Goal: Navigation & Orientation: Find specific page/section

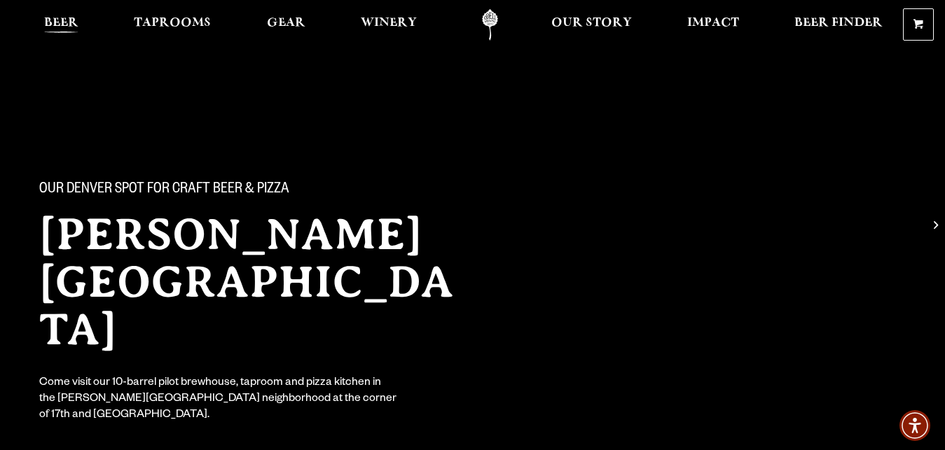
click at [66, 25] on span "Beer" at bounding box center [61, 23] width 34 height 11
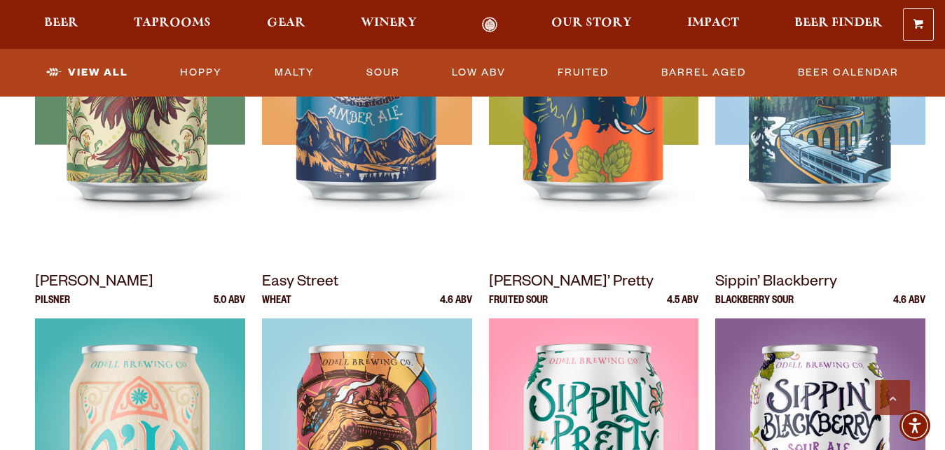
scroll to position [347, 0]
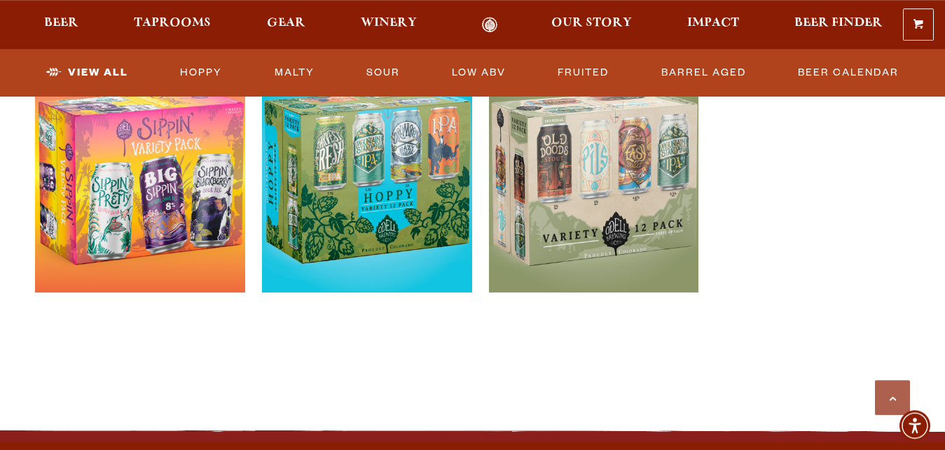
scroll to position [2990, 0]
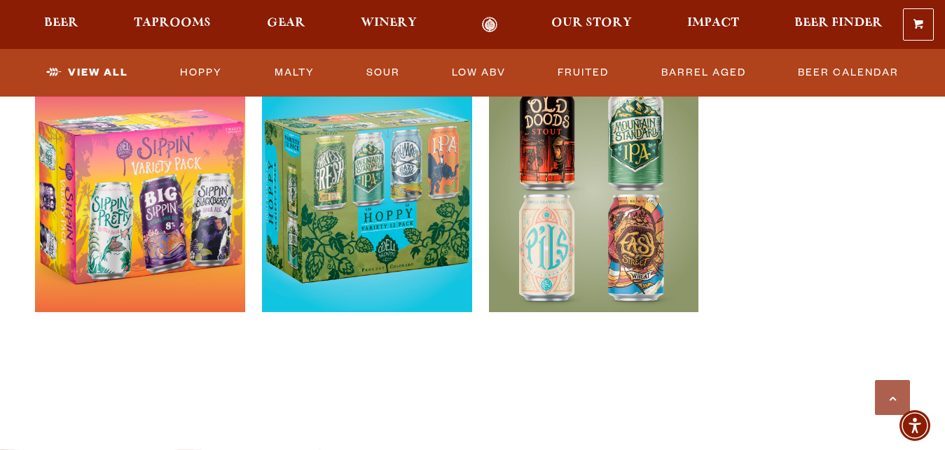
click at [686, 354] on div at bounding box center [594, 246] width 210 height 350
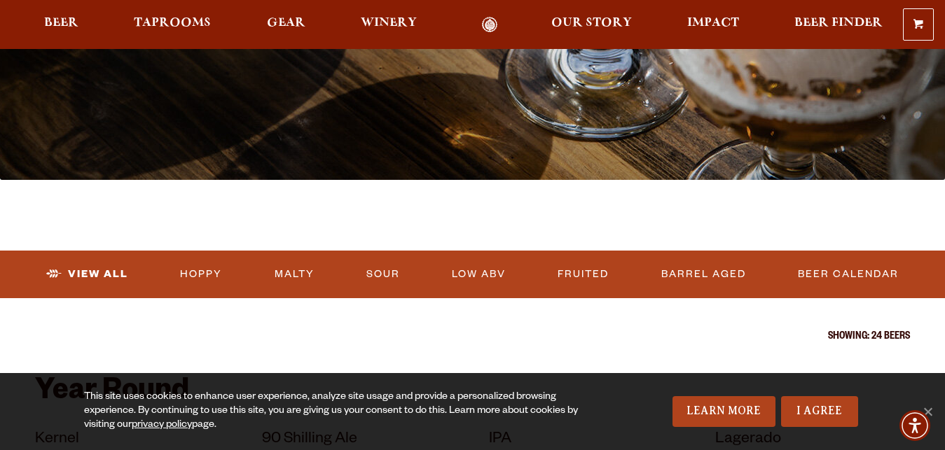
scroll to position [0, 0]
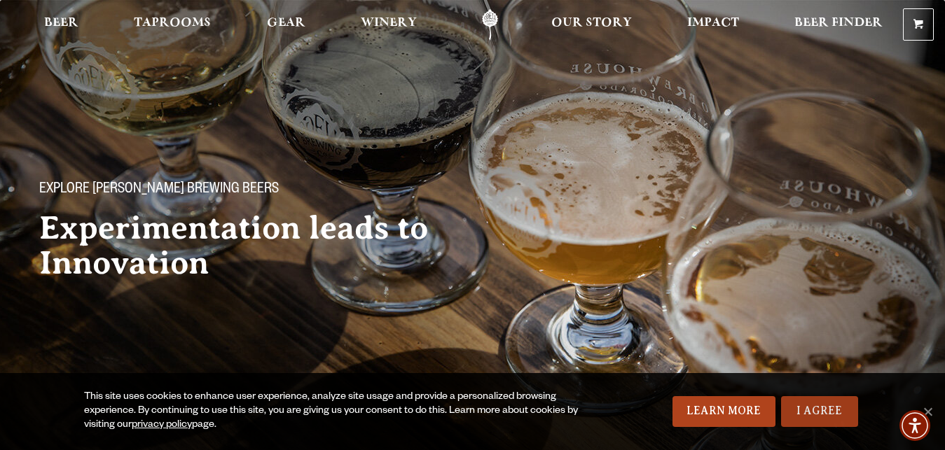
click at [833, 413] on link "I Agree" at bounding box center [819, 411] width 77 height 31
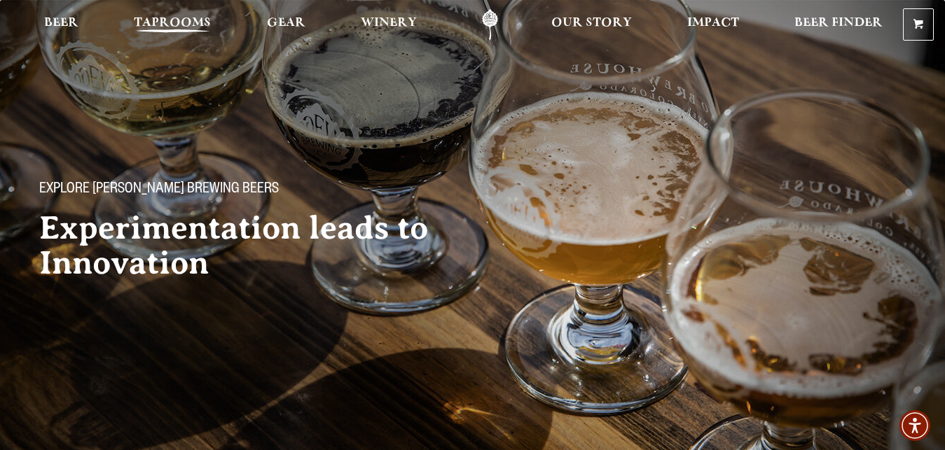
click at [182, 20] on span "Taprooms" at bounding box center [172, 23] width 77 height 11
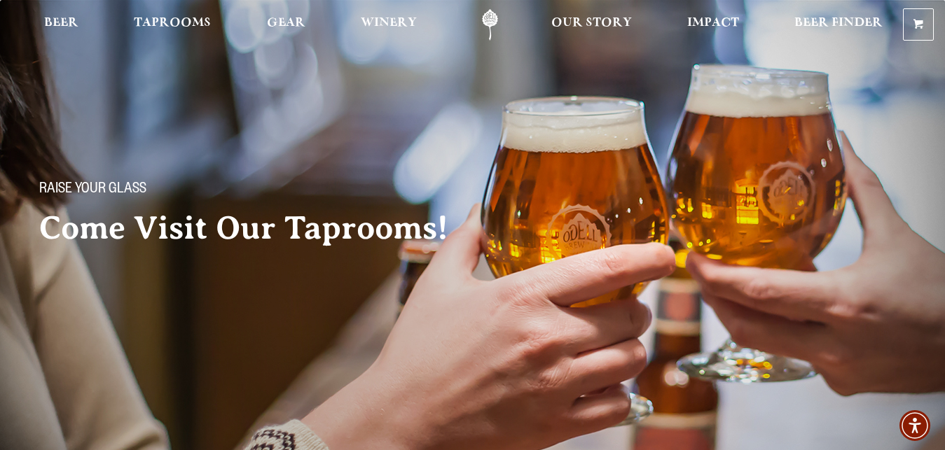
click at [182, 20] on span "Taprooms" at bounding box center [172, 23] width 77 height 11
click at [183, 13] on link "Taprooms" at bounding box center [172, 25] width 95 height 32
click at [405, 21] on span "Winery" at bounding box center [389, 23] width 56 height 11
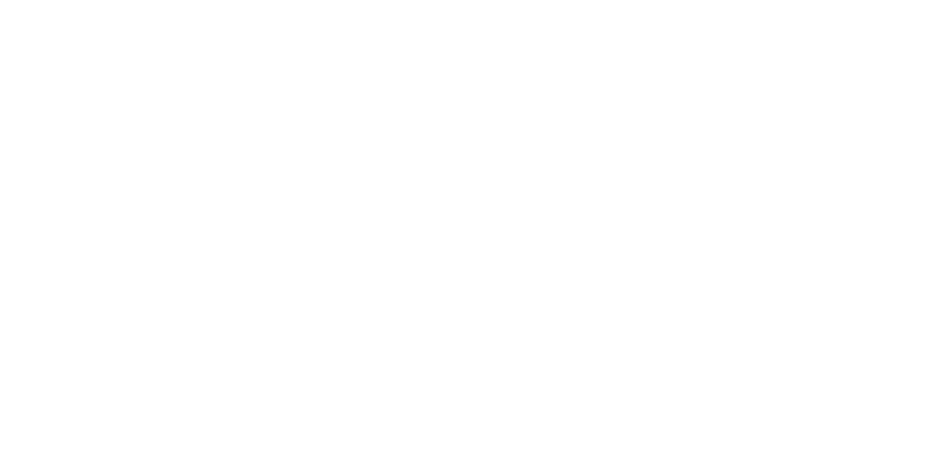
scroll to position [1067, 0]
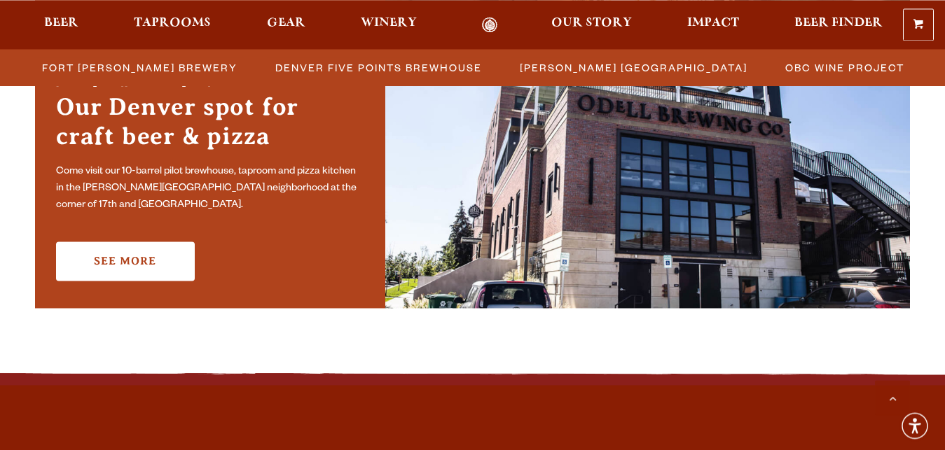
click at [802, 19] on span "Beer Finder" at bounding box center [838, 23] width 88 height 11
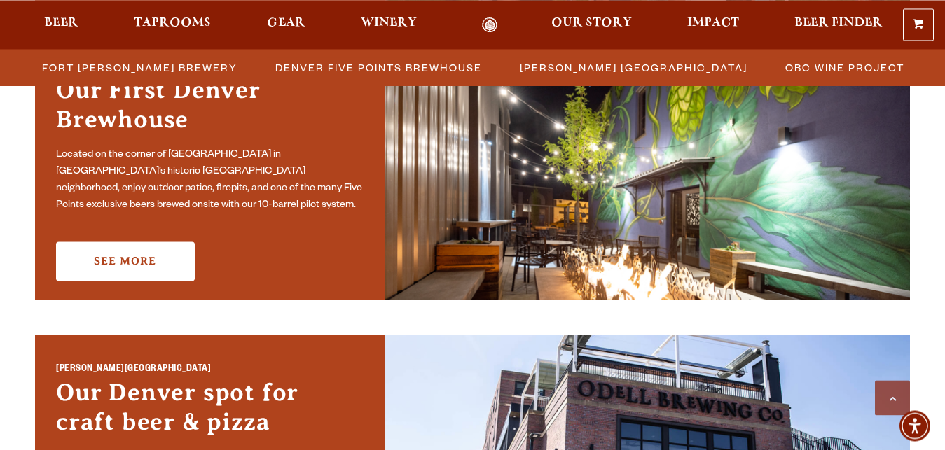
scroll to position [363, 0]
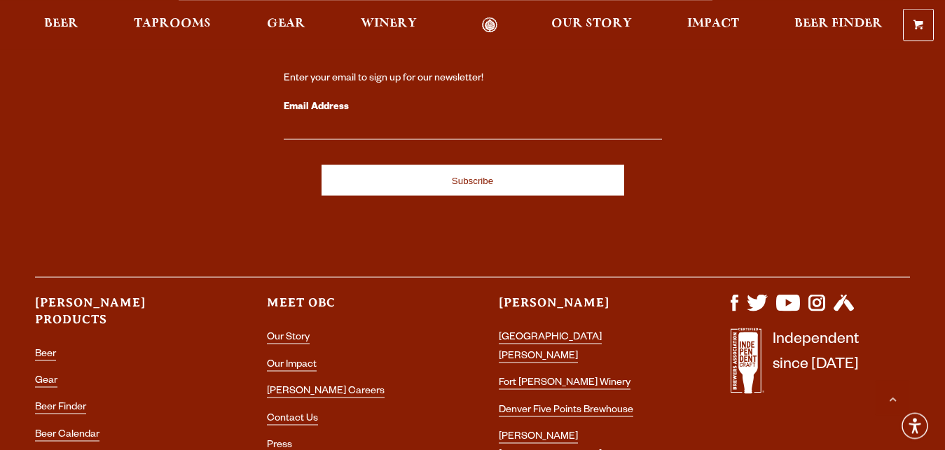
scroll to position [2374, 0]
